Goal: Obtain resource: Obtain resource

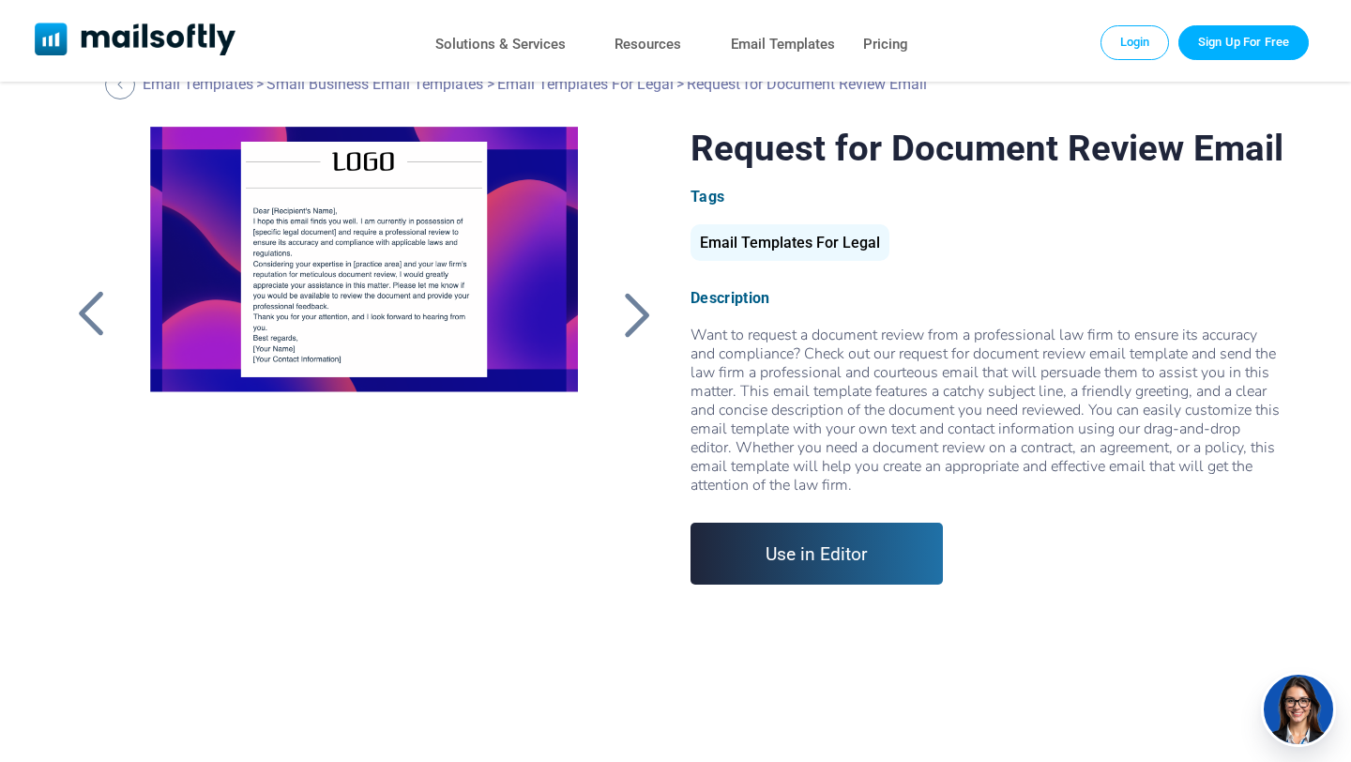
scroll to position [43, 0]
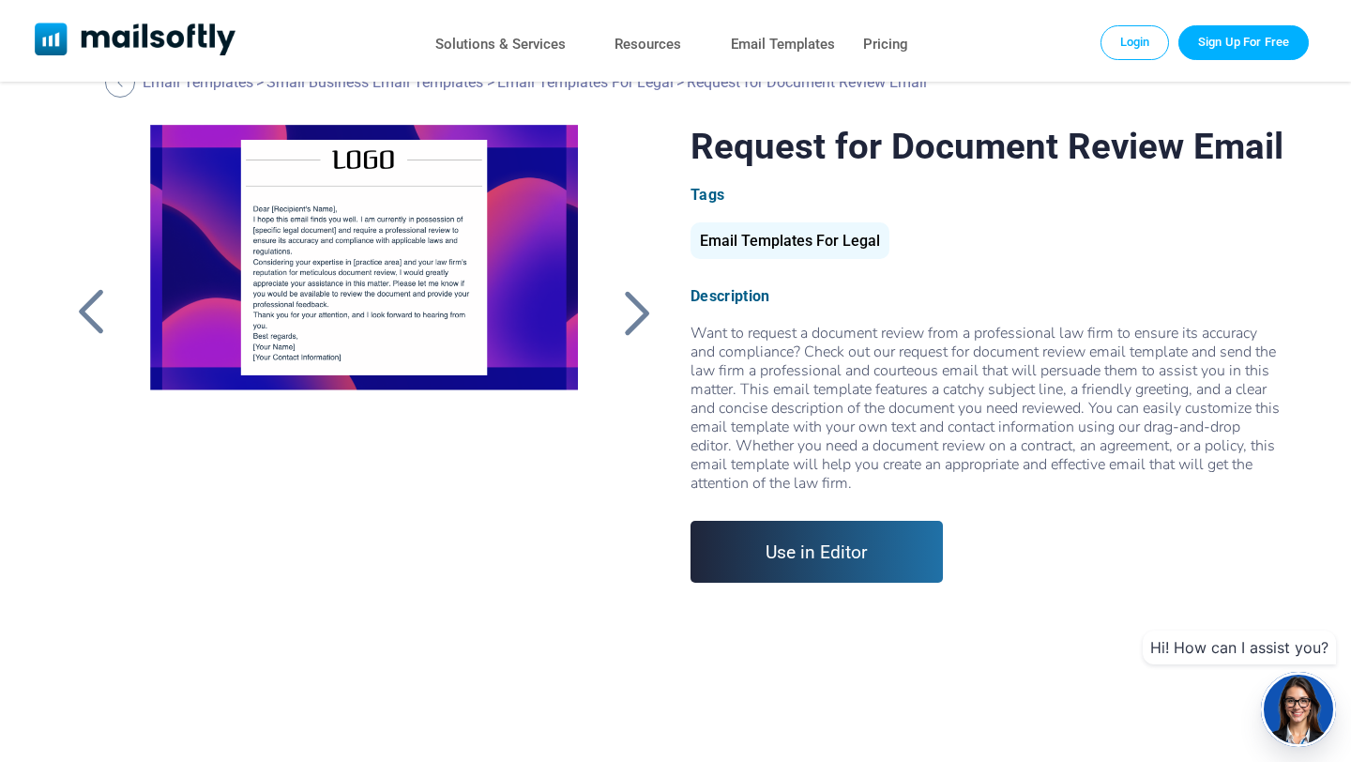
click at [633, 313] on div at bounding box center [636, 312] width 47 height 49
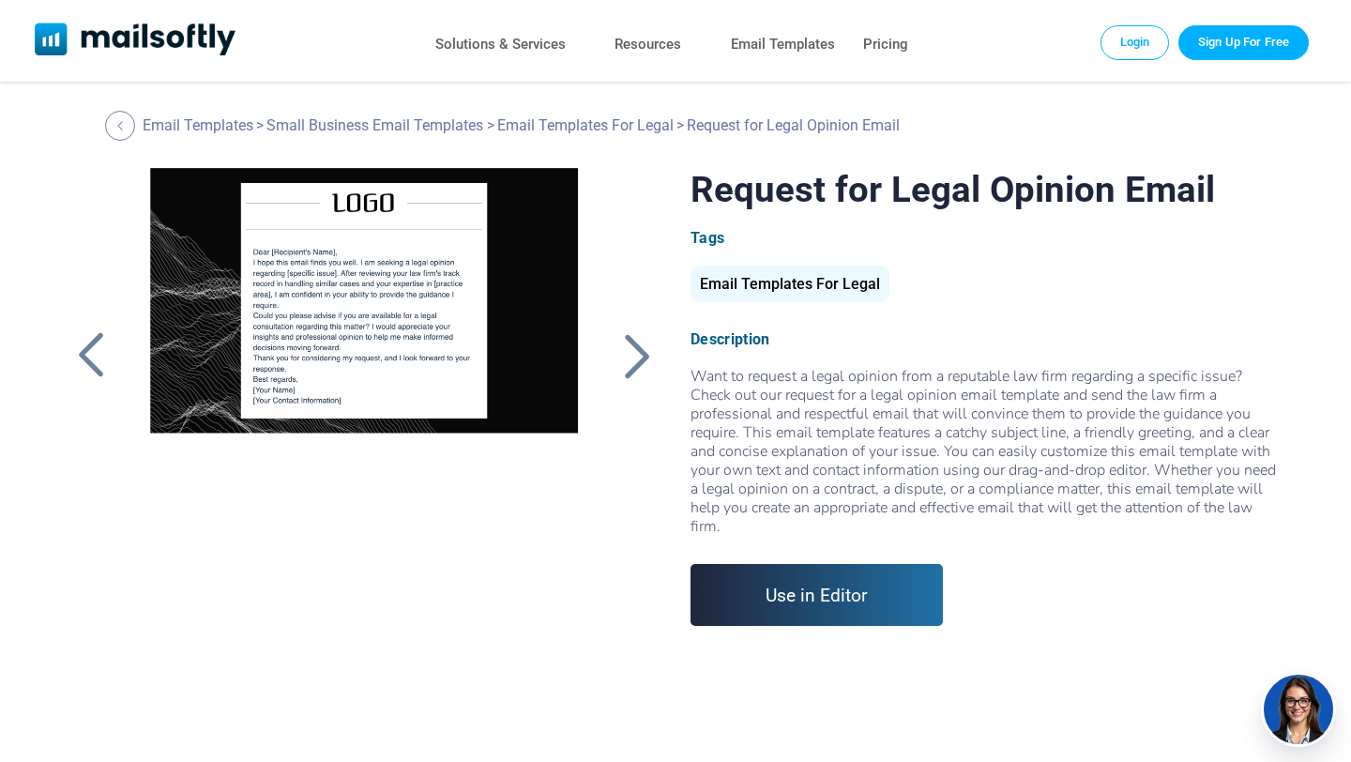
click at [83, 338] on div at bounding box center [91, 355] width 47 height 49
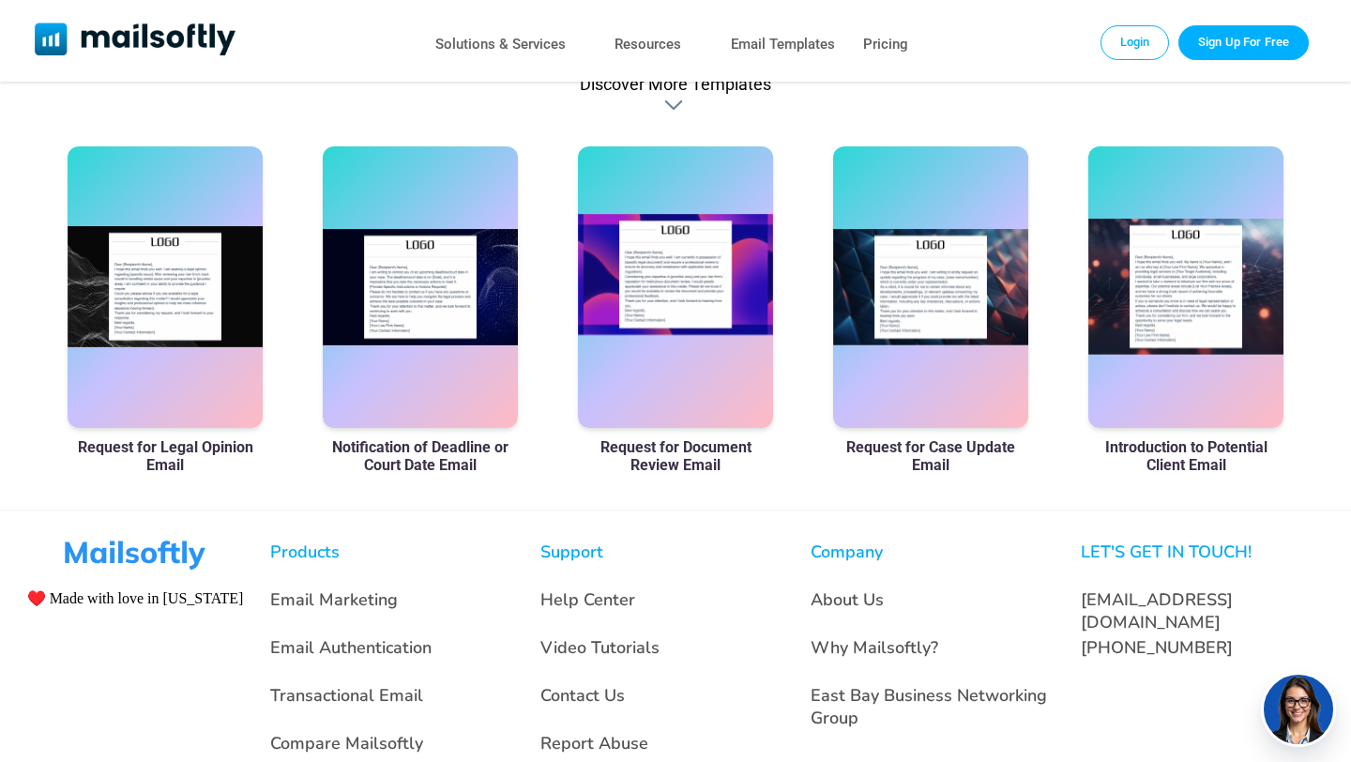
scroll to position [1145, 0]
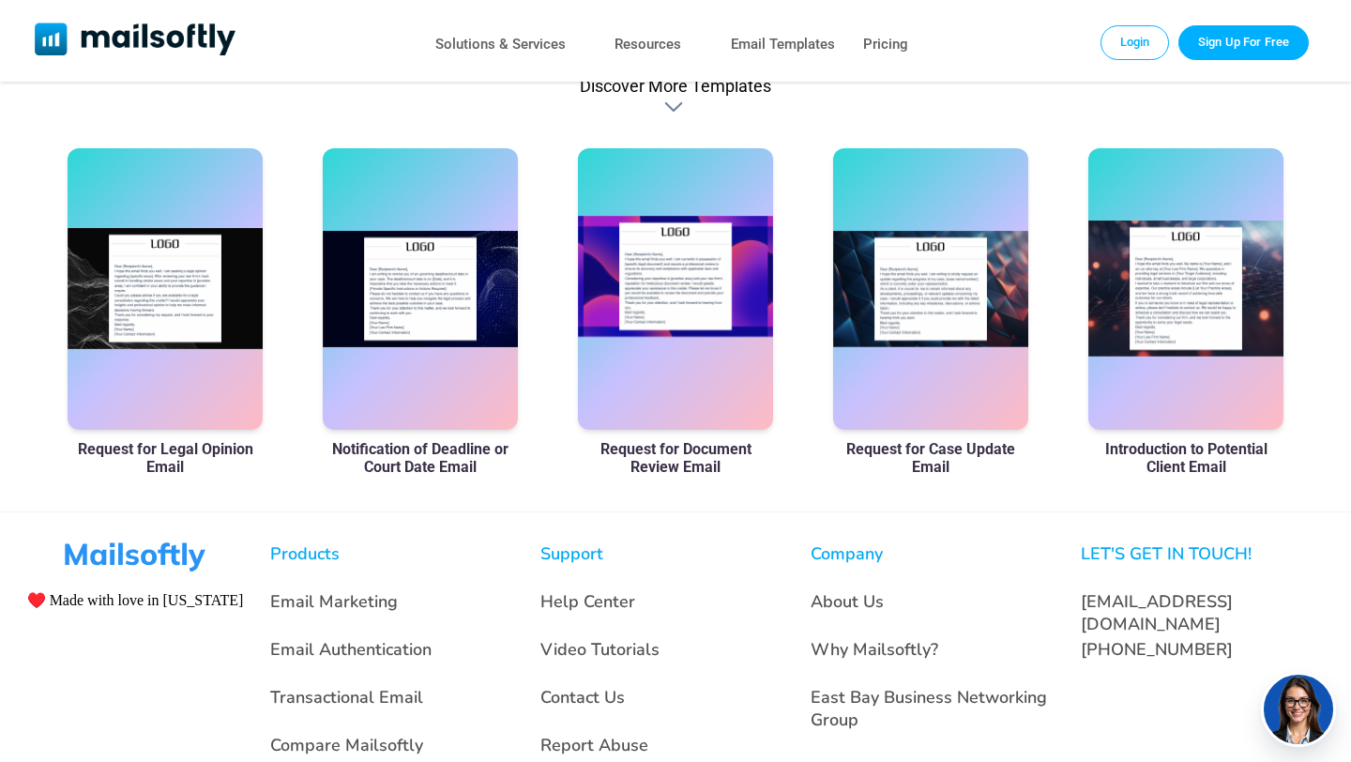
click at [676, 348] on div at bounding box center [675, 288] width 195 height 281
